Goal: Information Seeking & Learning: Compare options

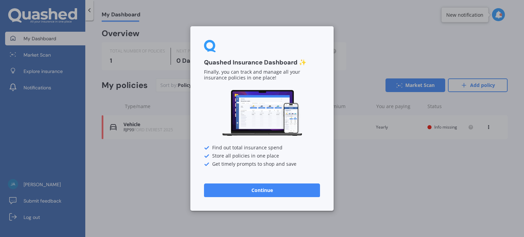
click at [251, 190] on button "Continue" at bounding box center [262, 190] width 116 height 14
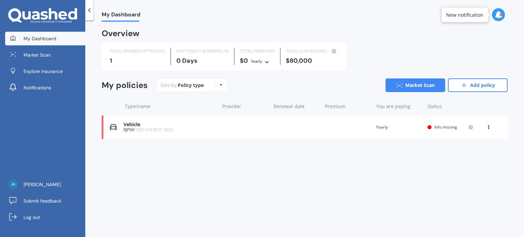
click at [488, 127] on icon at bounding box center [488, 126] width 5 height 4
click at [468, 153] on div "Delete" at bounding box center [474, 154] width 68 height 14
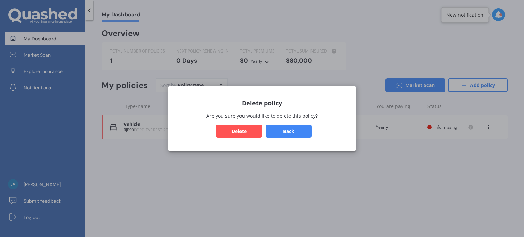
click at [239, 131] on button "Delete" at bounding box center [239, 131] width 46 height 13
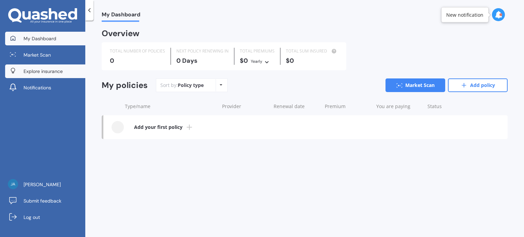
click at [50, 73] on span "Explore insurance" at bounding box center [43, 71] width 39 height 7
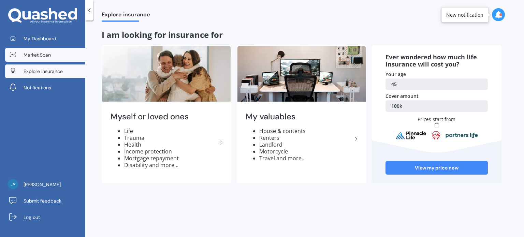
click at [42, 55] on span "Market Scan" at bounding box center [37, 54] width 27 height 7
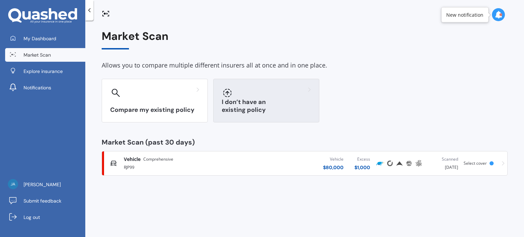
click at [243, 111] on h3 "I don’t have an existing policy" at bounding box center [266, 106] width 89 height 16
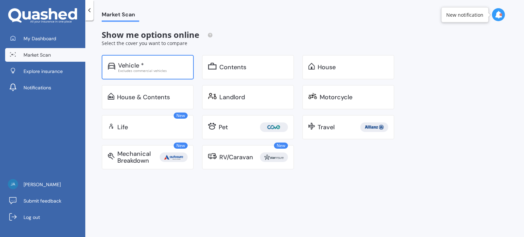
click at [133, 66] on div "Vehicle *" at bounding box center [131, 65] width 26 height 7
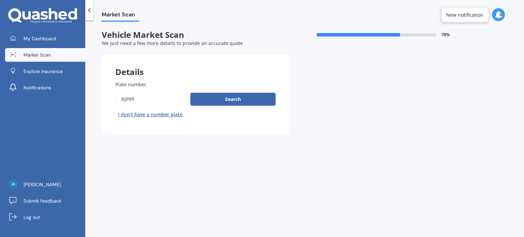
click at [146, 94] on input "Plate number" at bounding box center [151, 99] width 72 height 14
click at [142, 115] on button "I don’t have a number plate" at bounding box center [150, 114] width 70 height 11
select select "10"
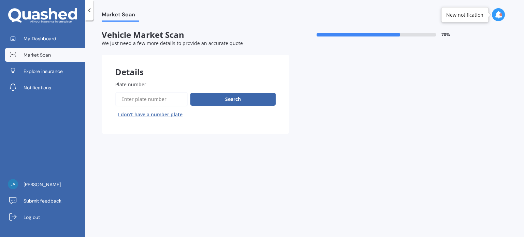
select select "01"
select select "1980"
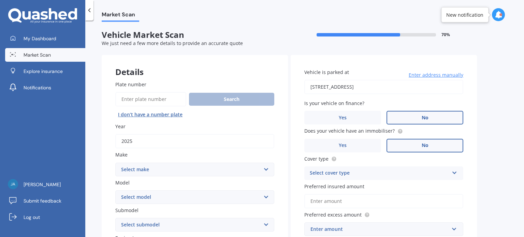
click at [177, 168] on select "Select make AC ALFA ROMEO ASTON MARTIN AUDI AUSTIN BEDFORD Bentley BMW BYD CADI…" at bounding box center [194, 170] width 159 height 14
select select "VOLKSWAGEN"
click at [115, 163] on select "Select make AC ALFA ROMEO ASTON MARTIN AUDI AUSTIN BEDFORD Bentley BMW BYD CADI…" at bounding box center [194, 170] width 159 height 14
click at [263, 198] on select "Select model Amarok Arteon Beetle Bora Caddy California Caravelle Corrado Craft…" at bounding box center [194, 197] width 159 height 14
select select "T-ROC"
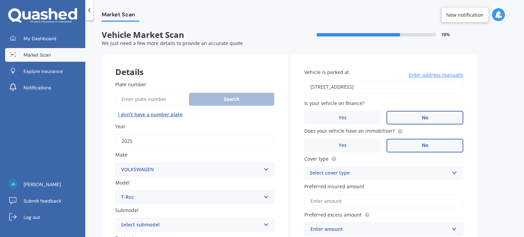
click at [115, 190] on select "Select model Amarok Arteon Beetle Bora Caddy California Caravelle Corrado Craft…" at bounding box center [194, 197] width 159 height 14
click at [258, 226] on select "Select submodel (All) petrol turbo" at bounding box center [194, 225] width 159 height 14
select select "(ALL) PETROL TURBO"
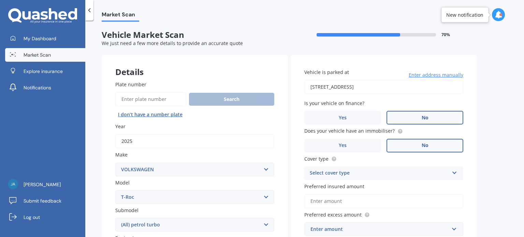
click at [115, 218] on select "Select submodel (All) petrol turbo" at bounding box center [194, 225] width 159 height 14
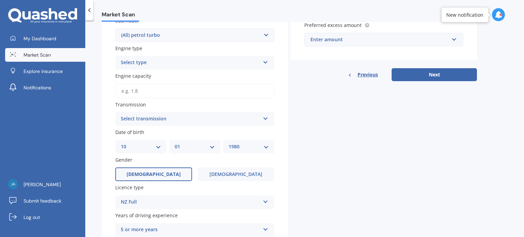
click at [183, 88] on input "Engine capacity" at bounding box center [194, 91] width 159 height 14
type input "1.3"
click at [209, 117] on div "Select transmission" at bounding box center [190, 119] width 139 height 8
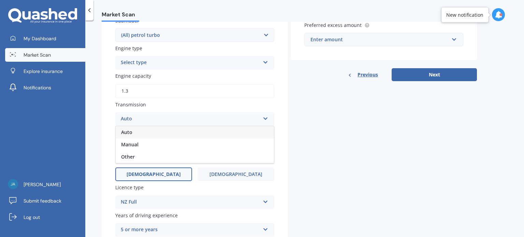
click at [182, 134] on div "Auto" at bounding box center [195, 132] width 158 height 12
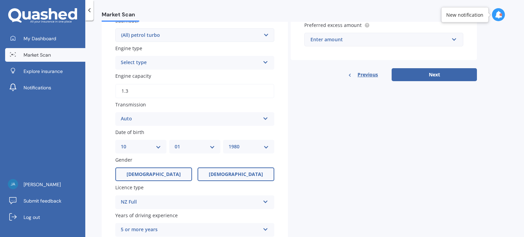
click at [228, 175] on span "Female" at bounding box center [236, 175] width 54 height 6
click at [0, 0] on input "Female" at bounding box center [0, 0] width 0 height 0
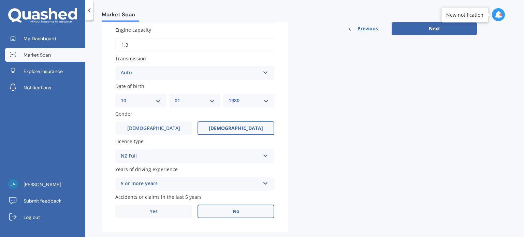
scroll to position [248, 0]
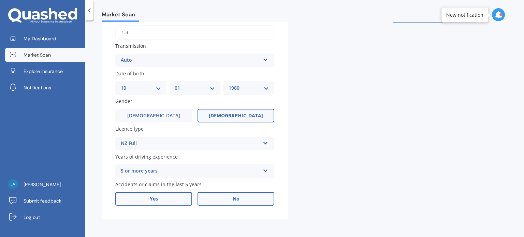
click at [150, 196] on span "Yes" at bounding box center [154, 199] width 8 height 6
click at [0, 0] on input "Yes" at bounding box center [0, 0] width 0 height 0
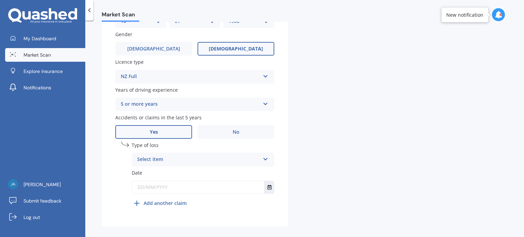
scroll to position [322, 0]
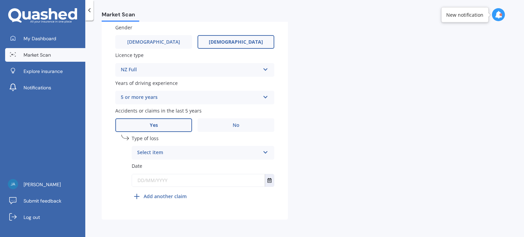
click at [231, 157] on div "Select item" at bounding box center [198, 153] width 123 height 8
click at [179, 168] on div "At fault accident" at bounding box center [203, 166] width 142 height 12
click at [163, 181] on input "text" at bounding box center [198, 180] width 133 height 12
click at [269, 182] on icon "Select date" at bounding box center [269, 180] width 4 height 5
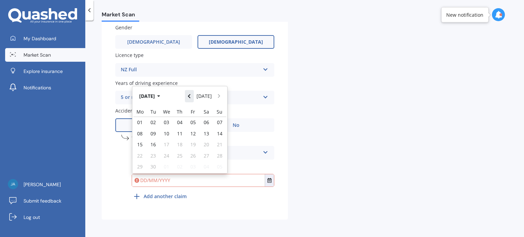
click at [189, 94] on button "Navigate back" at bounding box center [189, 96] width 9 height 12
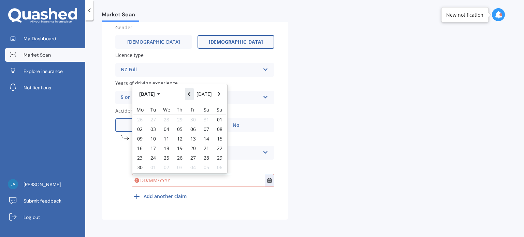
click at [189, 94] on button "Navigate back" at bounding box center [189, 94] width 9 height 12
click at [189, 94] on button "Navigate back" at bounding box center [189, 96] width 9 height 12
click at [189, 94] on button "Navigate back" at bounding box center [189, 94] width 9 height 12
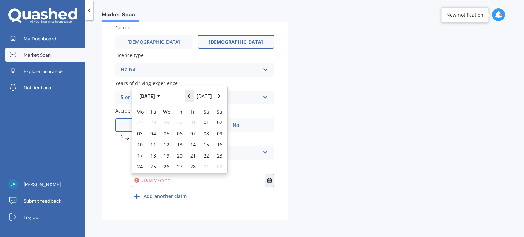
click at [189, 94] on button "Navigate back" at bounding box center [189, 96] width 9 height 12
click at [189, 94] on button "Navigate back" at bounding box center [189, 94] width 9 height 12
click at [189, 94] on button "Navigate back" at bounding box center [189, 96] width 9 height 12
click at [189, 94] on button "Navigate back" at bounding box center [189, 94] width 9 height 12
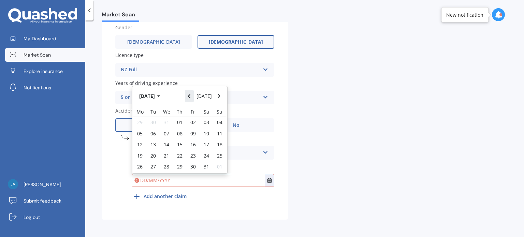
click at [189, 94] on button "Navigate back" at bounding box center [189, 96] width 9 height 12
click at [169, 135] on div "10" at bounding box center [166, 133] width 13 height 11
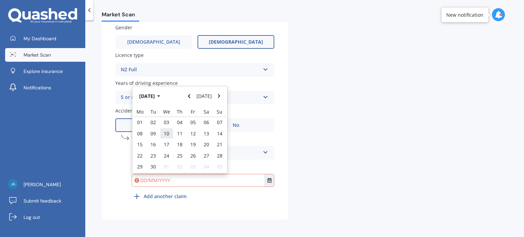
type input "10/04/2024"
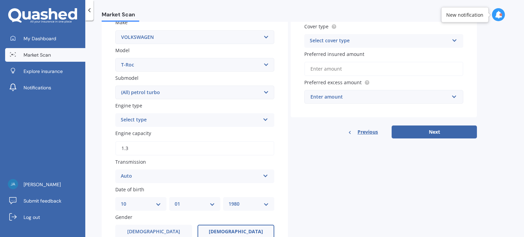
scroll to position [0, 0]
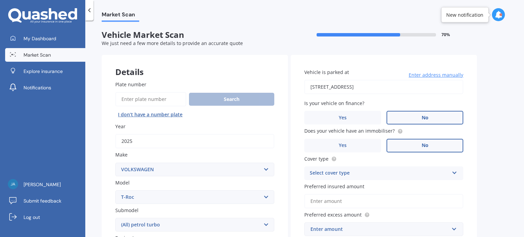
click at [523, 234] on div "Market Scan Vehicle Market Scan 70 % We just need a few more details to provide…" at bounding box center [304, 130] width 439 height 217
click at [397, 172] on div "Select cover type" at bounding box center [379, 173] width 139 height 8
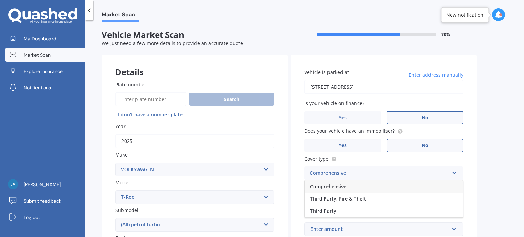
click at [374, 186] on div "Comprehensive" at bounding box center [384, 186] width 158 height 12
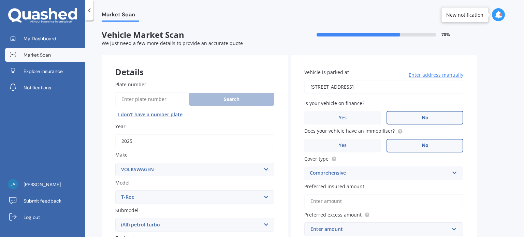
click at [523, 207] on div "Market Scan Vehicle Market Scan 70 % We just need a few more details to provide…" at bounding box center [304, 130] width 439 height 217
click at [523, 212] on div "Market Scan Vehicle Market Scan 70 % We just need a few more details to provide…" at bounding box center [304, 130] width 439 height 217
click at [377, 204] on input "Preferred insured amount" at bounding box center [383, 201] width 159 height 14
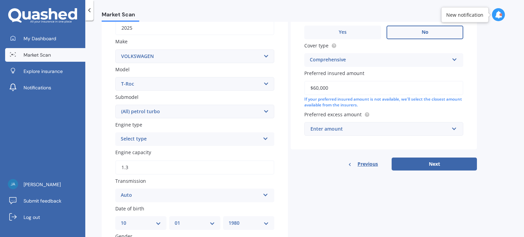
scroll to position [110, 0]
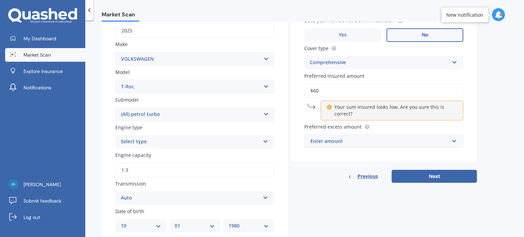
type input "$6"
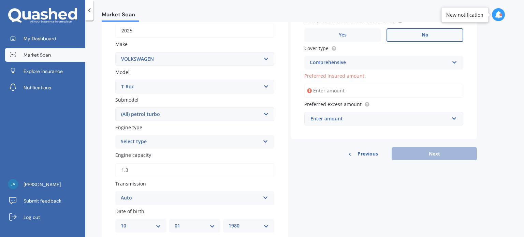
click at [332, 89] on input "Preferred insured amount" at bounding box center [383, 91] width 159 height 14
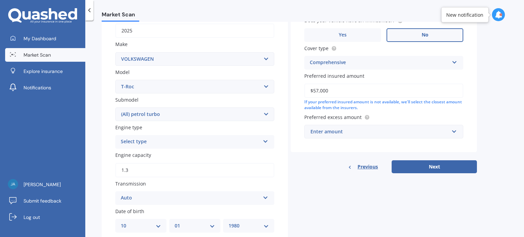
type input "$57,000"
click at [390, 129] on div "Enter amount" at bounding box center [379, 132] width 138 height 8
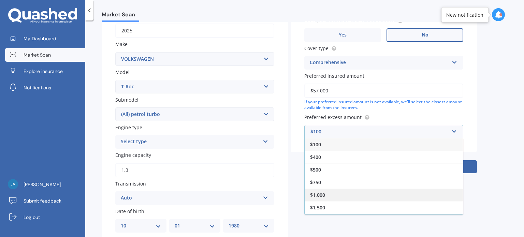
click at [342, 192] on div "$1,000" at bounding box center [384, 195] width 158 height 13
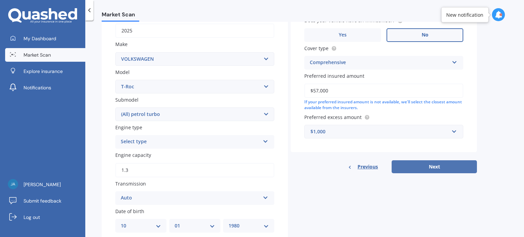
click at [441, 166] on button "Next" at bounding box center [433, 166] width 85 height 13
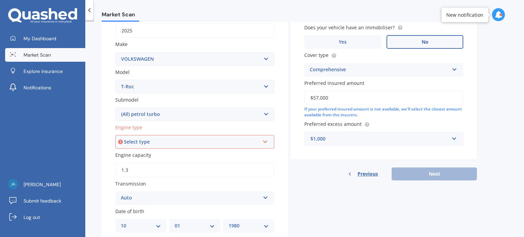
click at [235, 139] on div "Select type" at bounding box center [192, 142] width 136 height 8
click at [217, 160] on div "Petrol" at bounding box center [195, 155] width 158 height 12
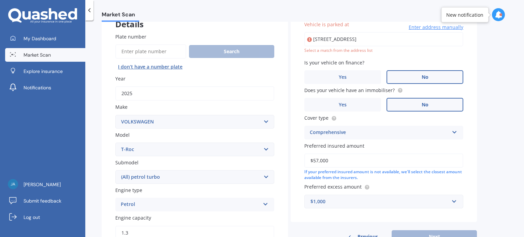
scroll to position [46, 0]
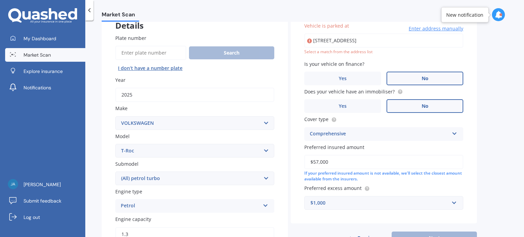
type input "13 Cathray Place, Matua, Tauranga 3110"
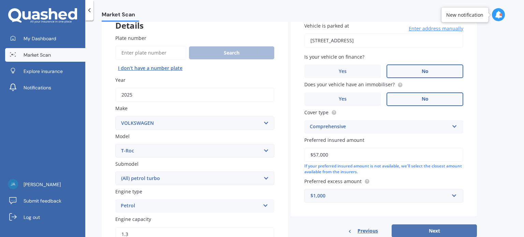
click at [434, 227] on button "Next" at bounding box center [433, 230] width 85 height 13
select select "10"
select select "01"
select select "1980"
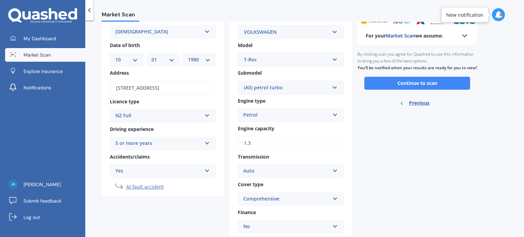
scroll to position [0, 0]
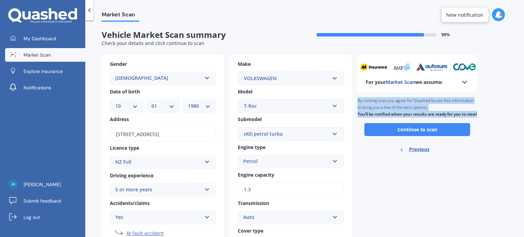
drag, startPoint x: 523, startPoint y: 107, endPoint x: 523, endPoint y: 157, distance: 49.8
click at [523, 157] on div "Market Scan Vehicle Market Scan summary 90 % Check your details and click conti…" at bounding box center [304, 130] width 439 height 217
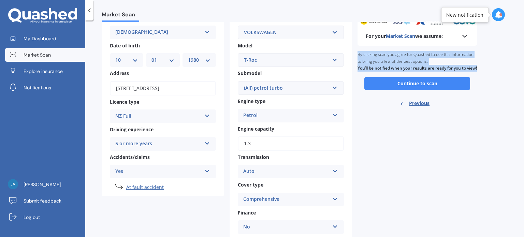
scroll to position [45, 0]
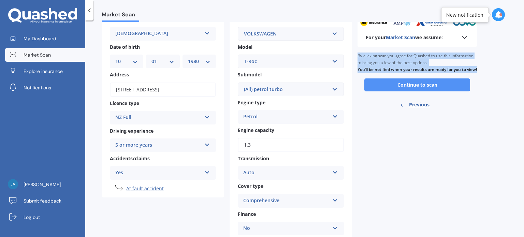
click at [416, 91] on button "Continue to scan" at bounding box center [417, 84] width 106 height 13
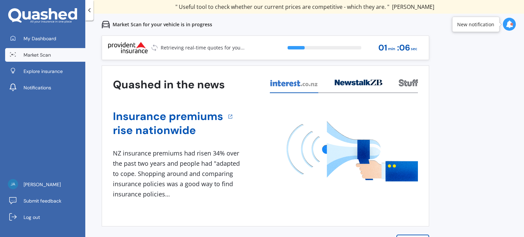
click at [523, 197] on div "Previous 60,000+ Kiwis have signed up to shop and save on insurance with us " H…" at bounding box center [304, 153] width 439 height 237
click at [522, 201] on div "Previous 60,000+ Kiwis have signed up to shop and save on insurance with us " H…" at bounding box center [304, 153] width 439 height 237
click at [523, 210] on div "Previous 60,000+ Kiwis have signed up to shop and save on insurance with us " H…" at bounding box center [304, 153] width 439 height 237
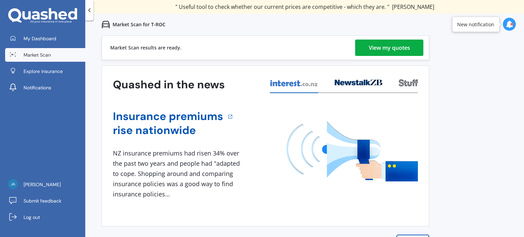
click at [389, 48] on div "View my quotes" at bounding box center [389, 48] width 41 height 16
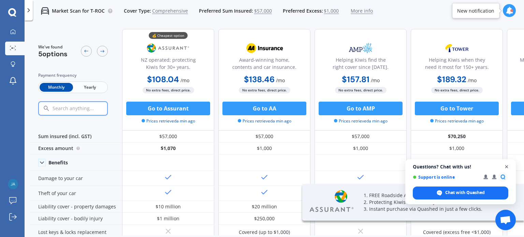
click at [506, 166] on span "Close chat" at bounding box center [506, 167] width 9 height 9
